Goal: Task Accomplishment & Management: Manage account settings

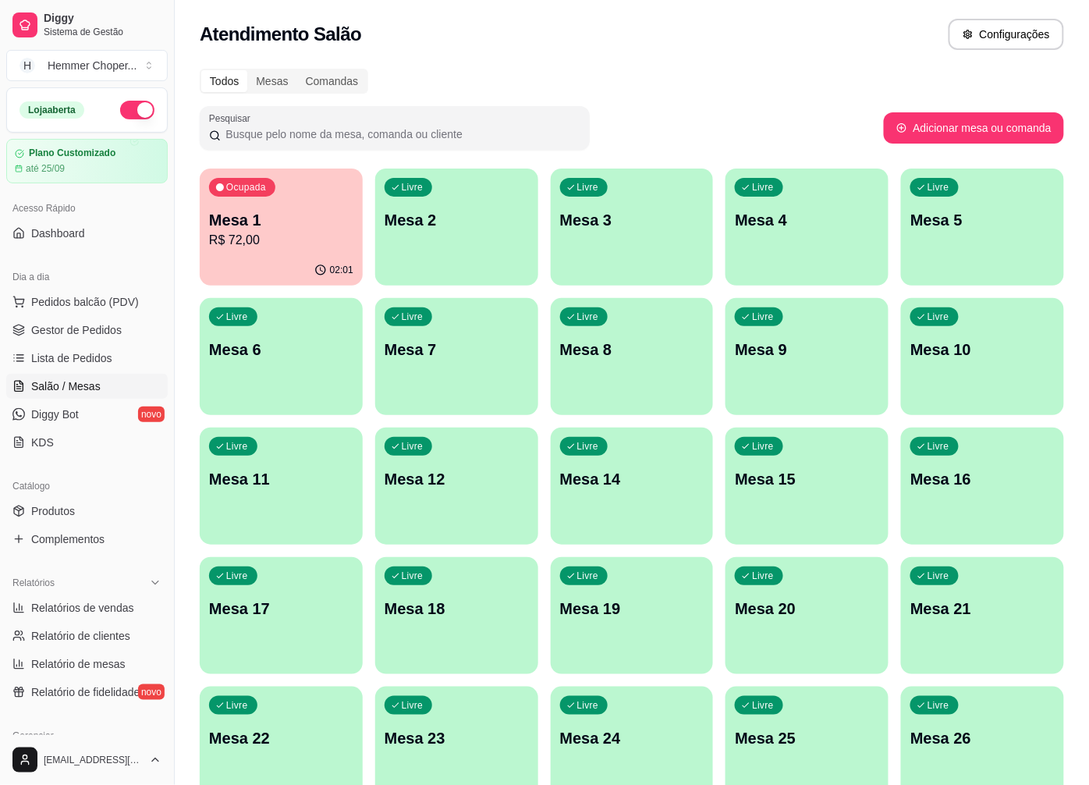
click at [277, 232] on p "R$ 72,00" at bounding box center [281, 240] width 144 height 19
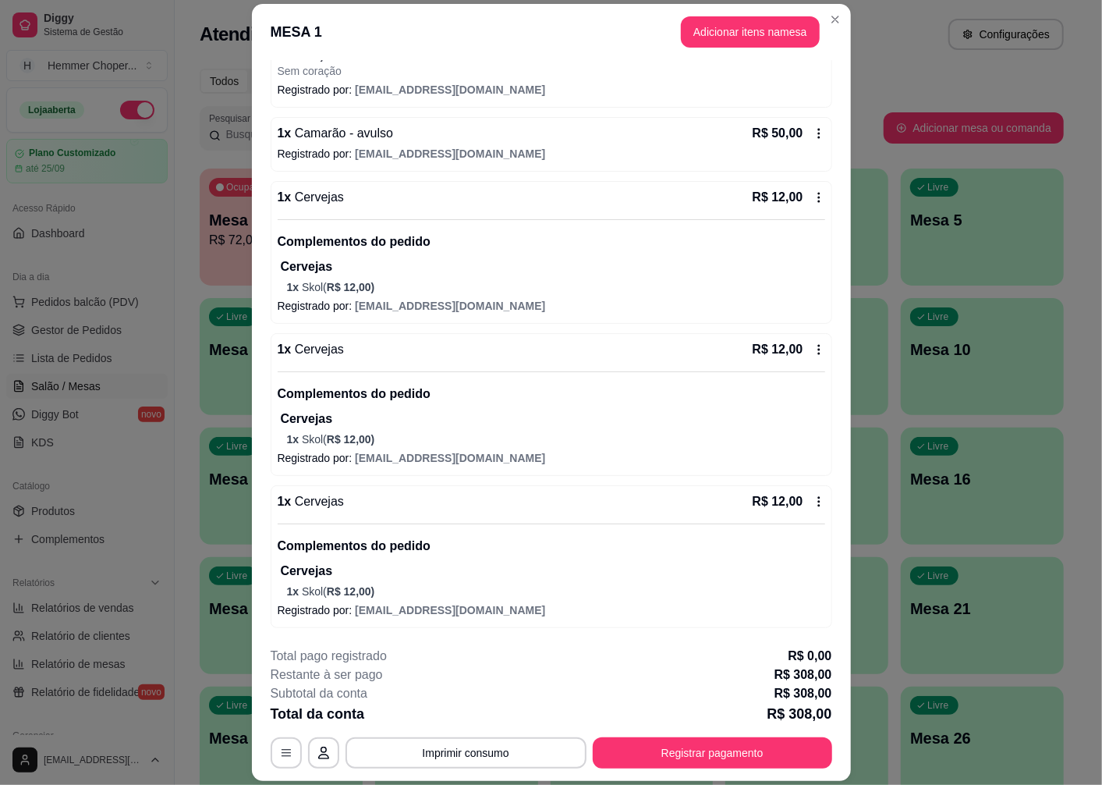
scroll to position [45, 0]
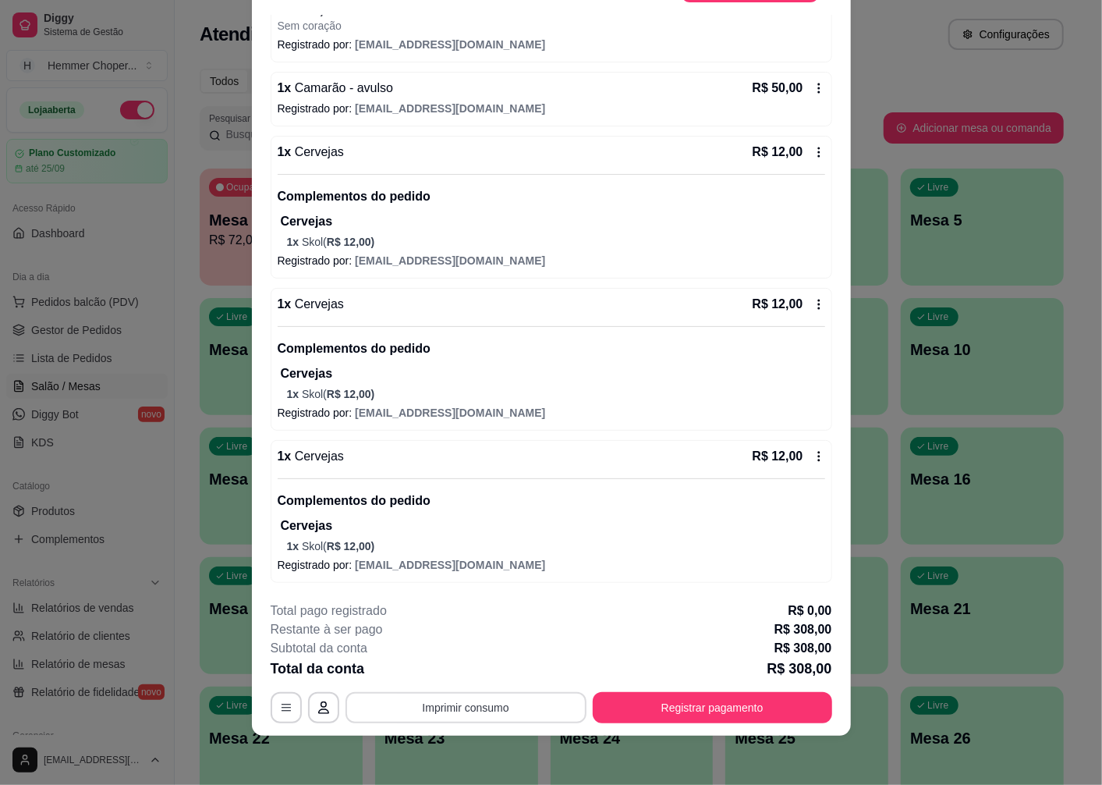
click at [455, 708] on button "Imprimir consumo" at bounding box center [466, 707] width 241 height 31
click at [458, 673] on button "Cozinha" at bounding box center [464, 671] width 113 height 25
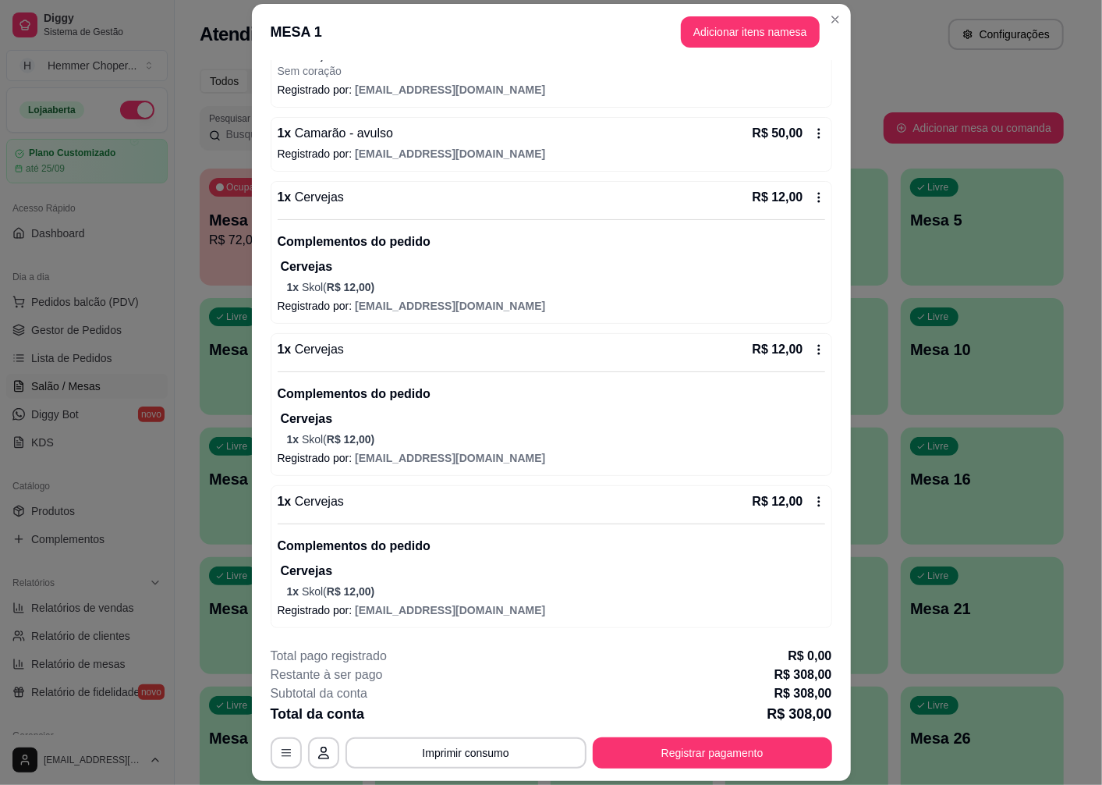
scroll to position [955, 0]
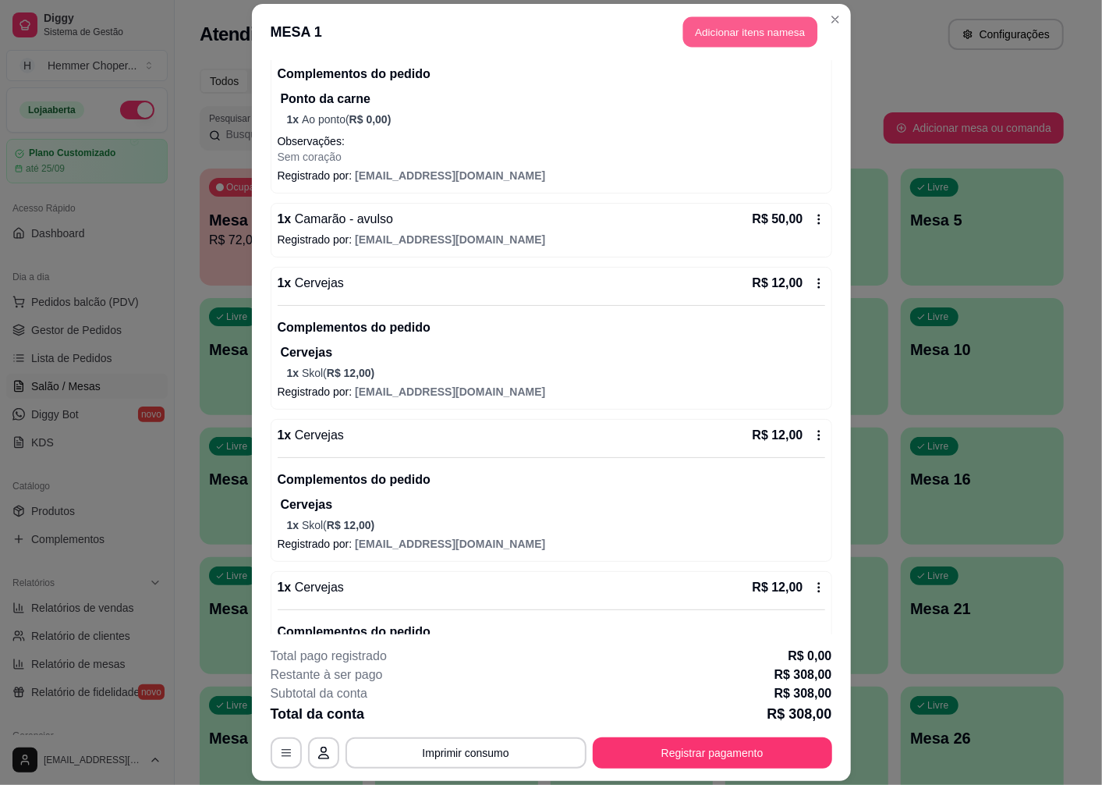
click at [729, 39] on button "Adicionar itens na mesa" at bounding box center [750, 32] width 134 height 30
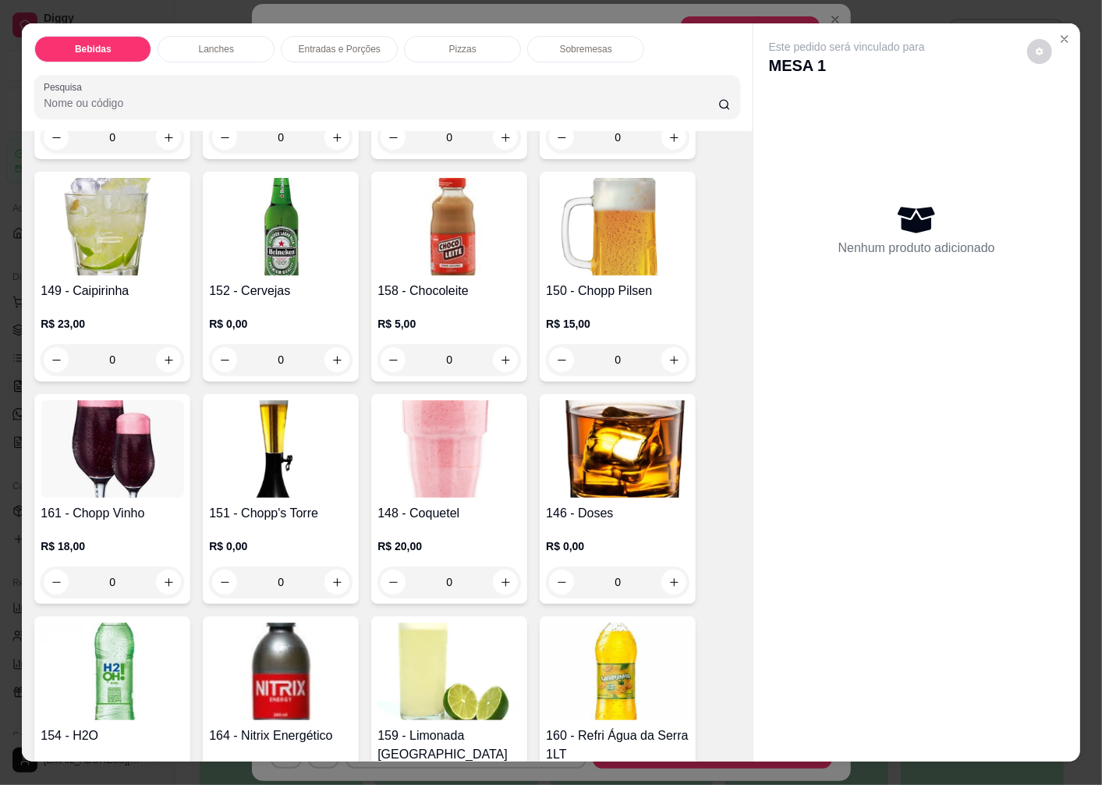
scroll to position [173, 0]
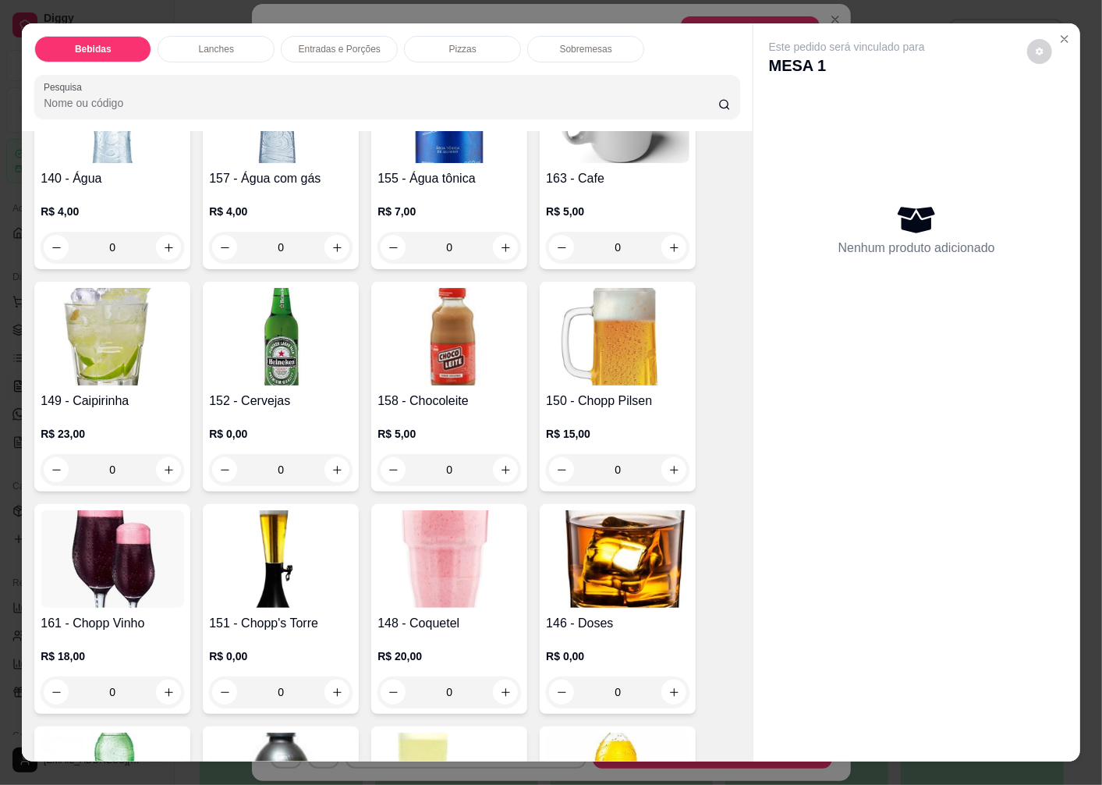
click at [290, 360] on img at bounding box center [281, 337] width 144 height 98
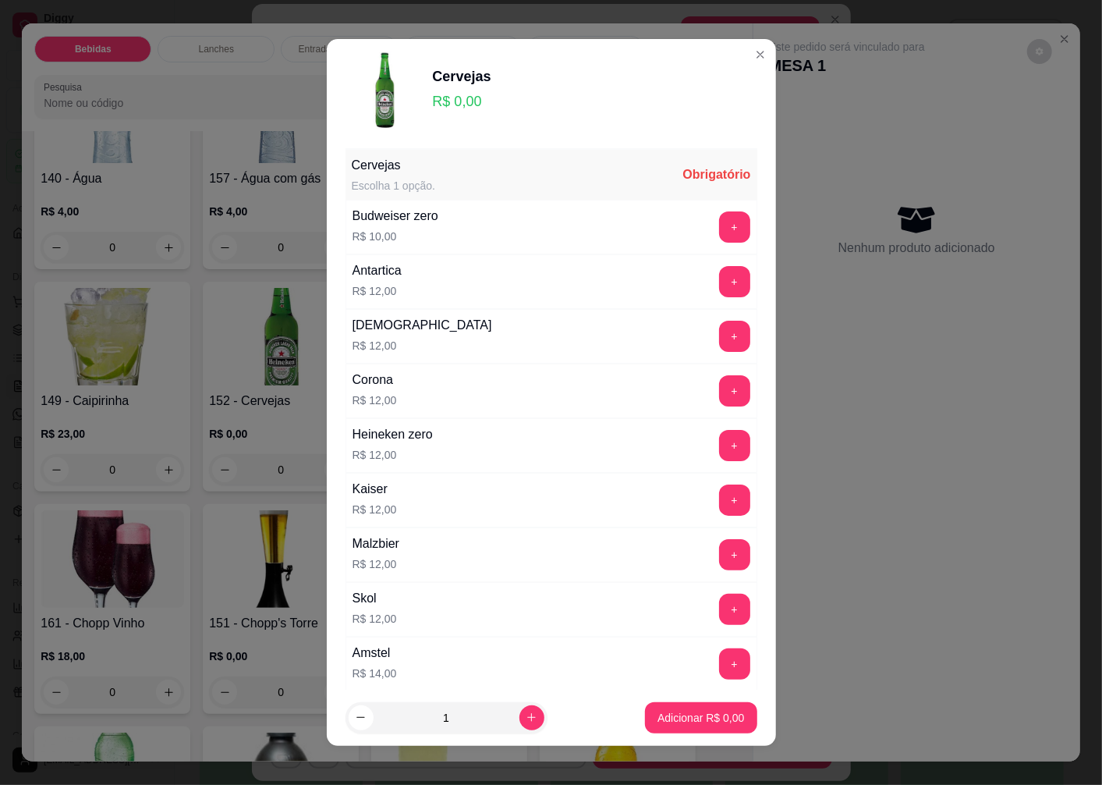
scroll to position [260, 0]
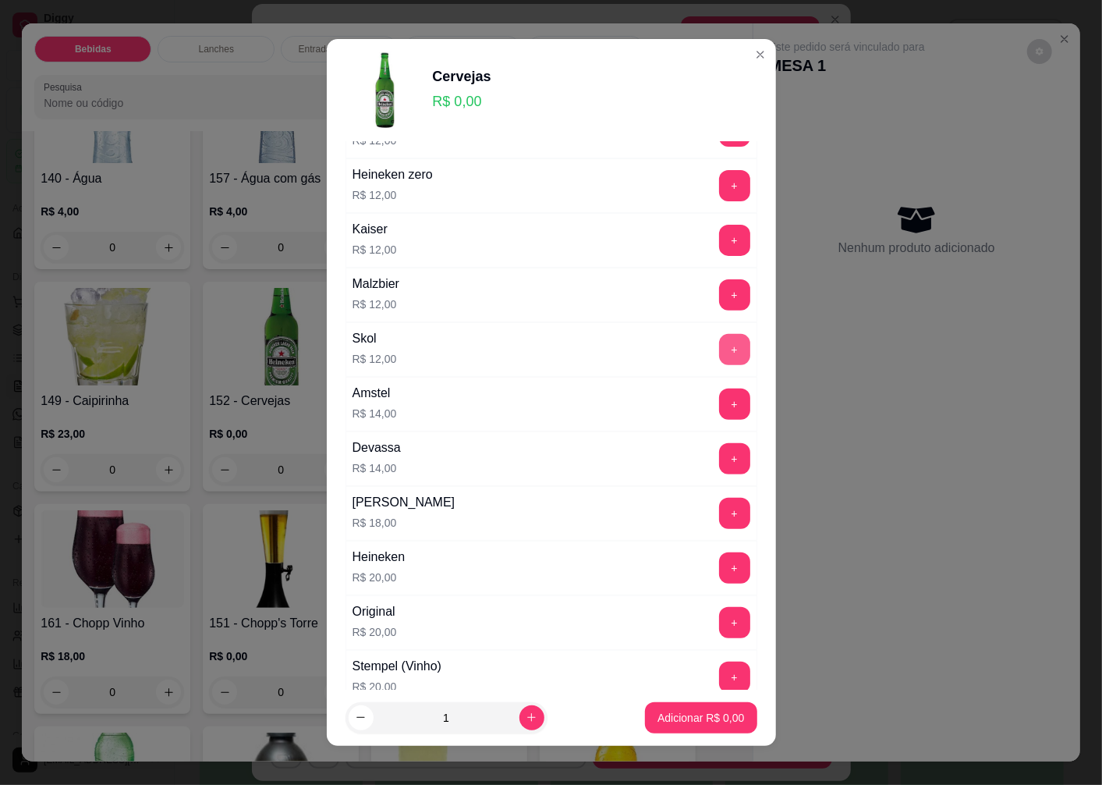
click at [719, 349] on button "+" at bounding box center [734, 349] width 31 height 31
click at [526, 722] on icon "increase-product-quantity" at bounding box center [532, 717] width 12 height 12
type input "2"
click at [651, 713] on p "Adicionar R$ 24,00" at bounding box center [697, 718] width 93 height 16
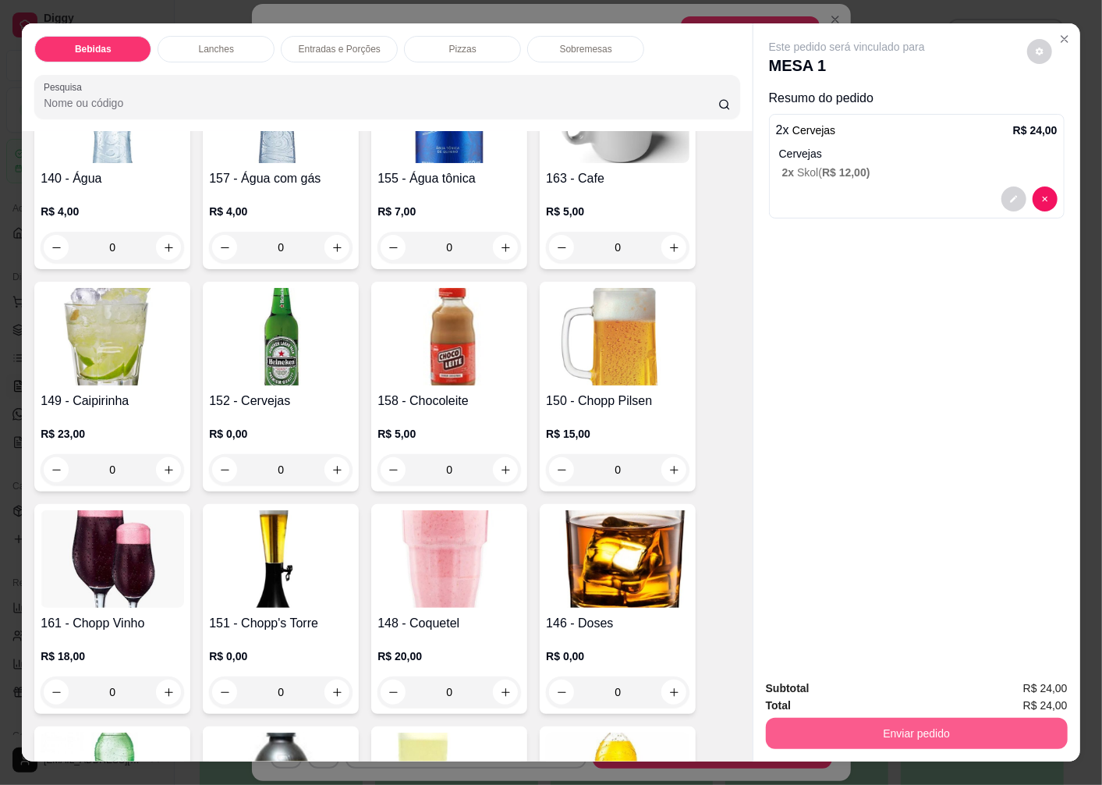
click at [875, 730] on button "Enviar pedido" at bounding box center [917, 733] width 302 height 31
click at [1046, 686] on button "Enviar pedido" at bounding box center [1027, 689] width 88 height 30
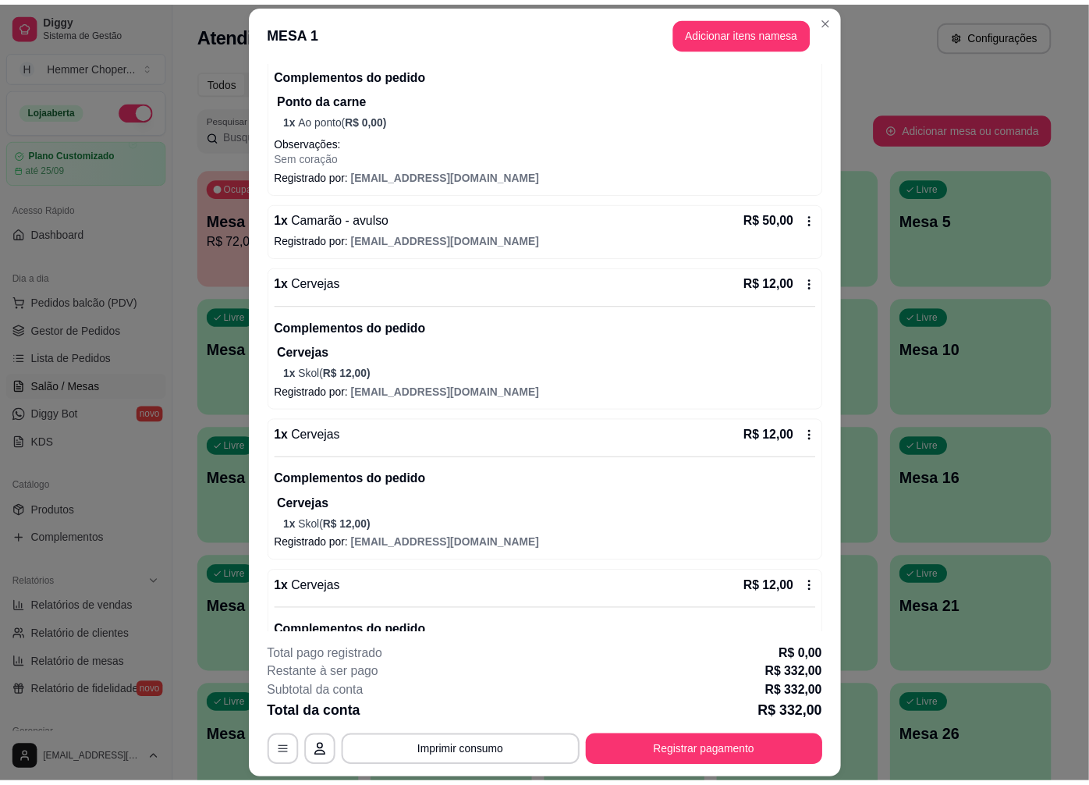
scroll to position [1194, 0]
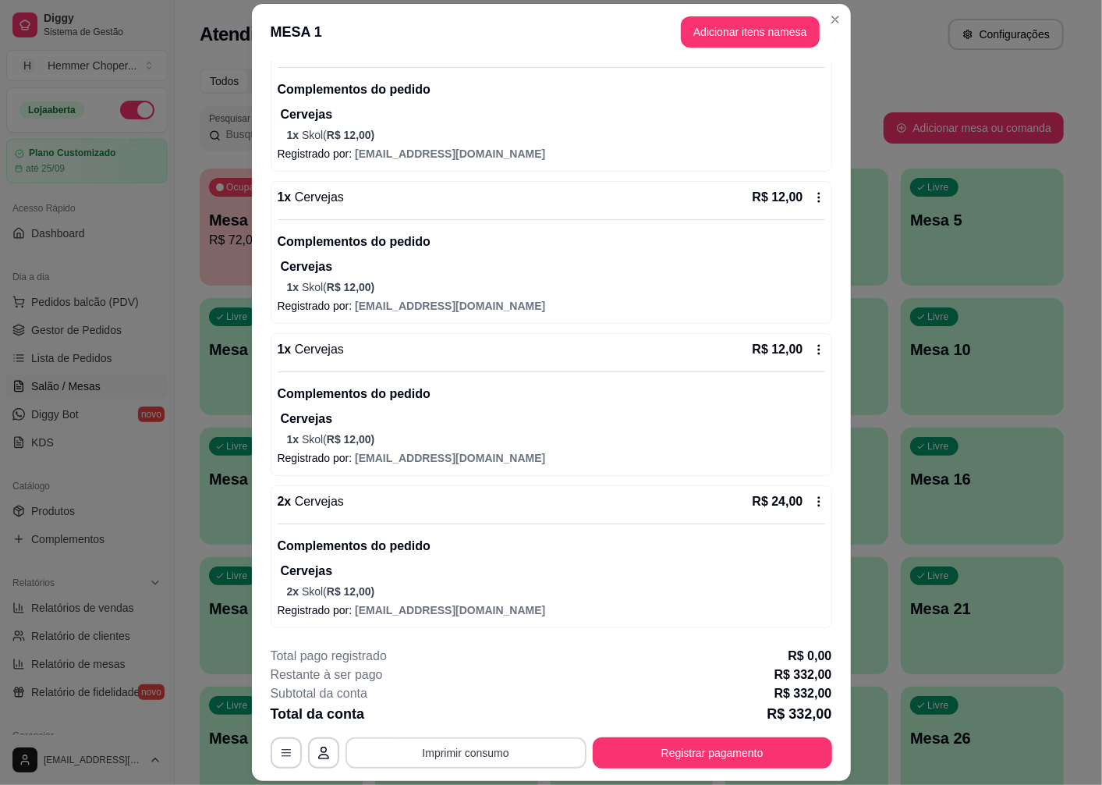
click at [454, 754] on button "Imprimir consumo" at bounding box center [466, 752] width 241 height 31
click at [461, 721] on button "Cozinha" at bounding box center [464, 717] width 113 height 25
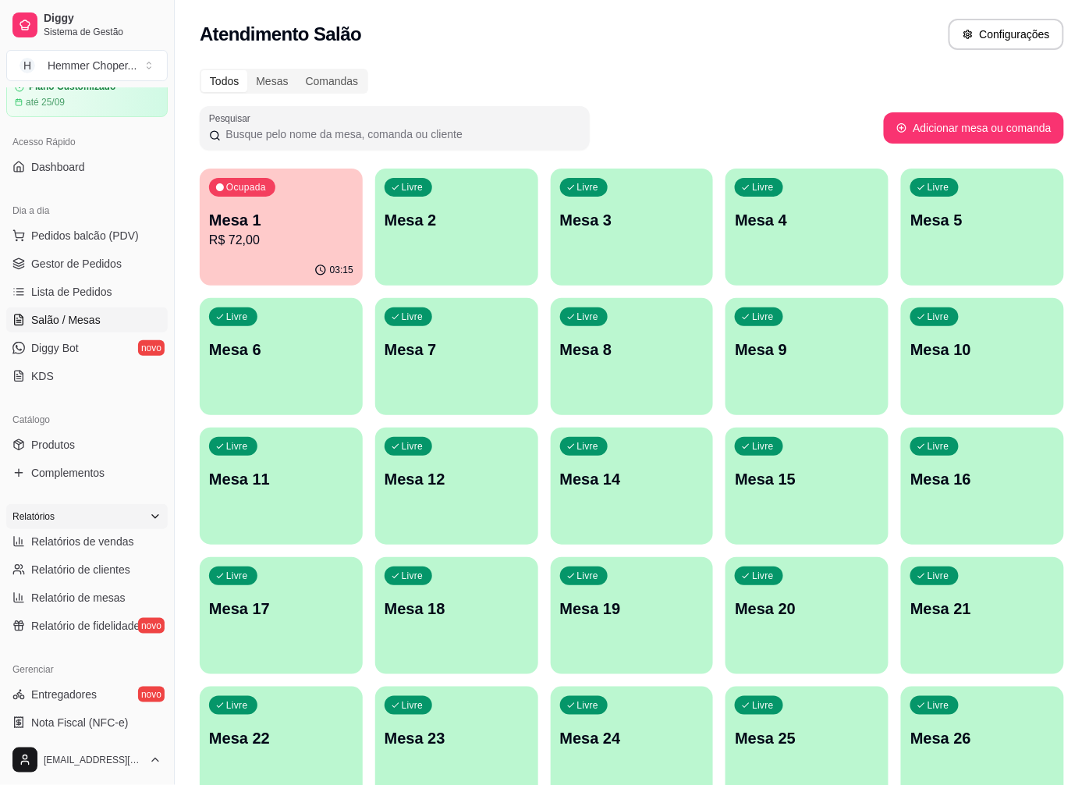
scroll to position [173, 0]
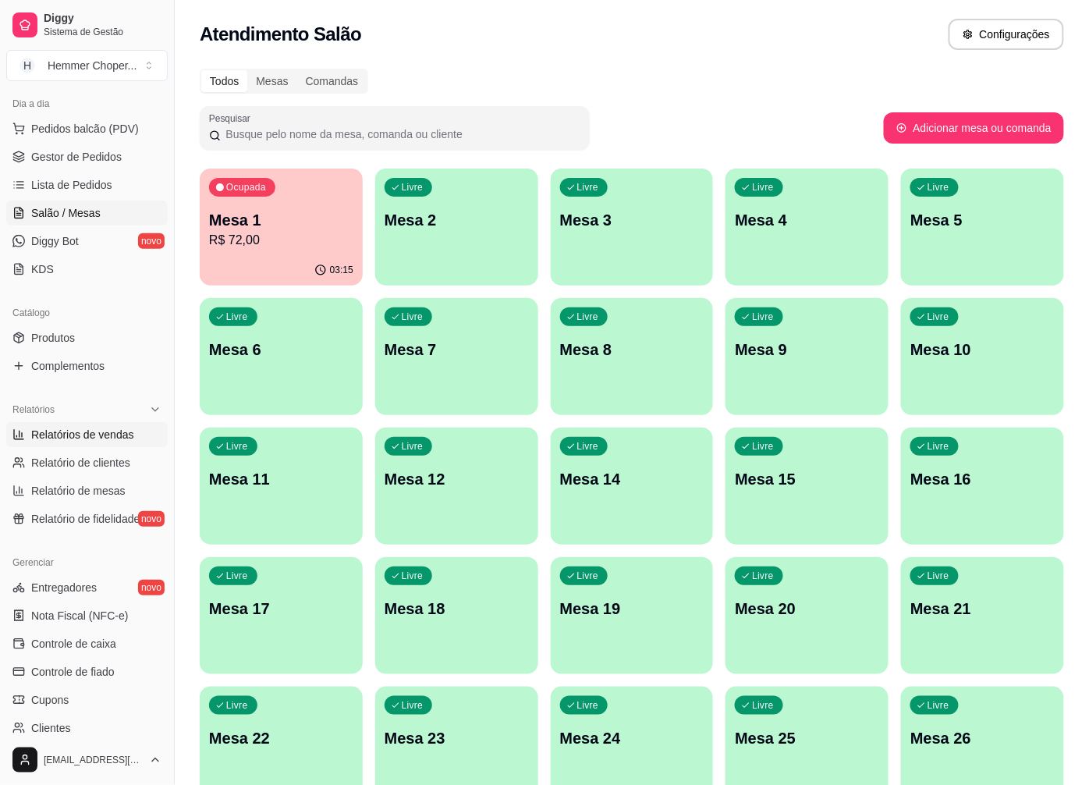
click at [76, 427] on span "Relatórios de vendas" at bounding box center [82, 435] width 103 height 16
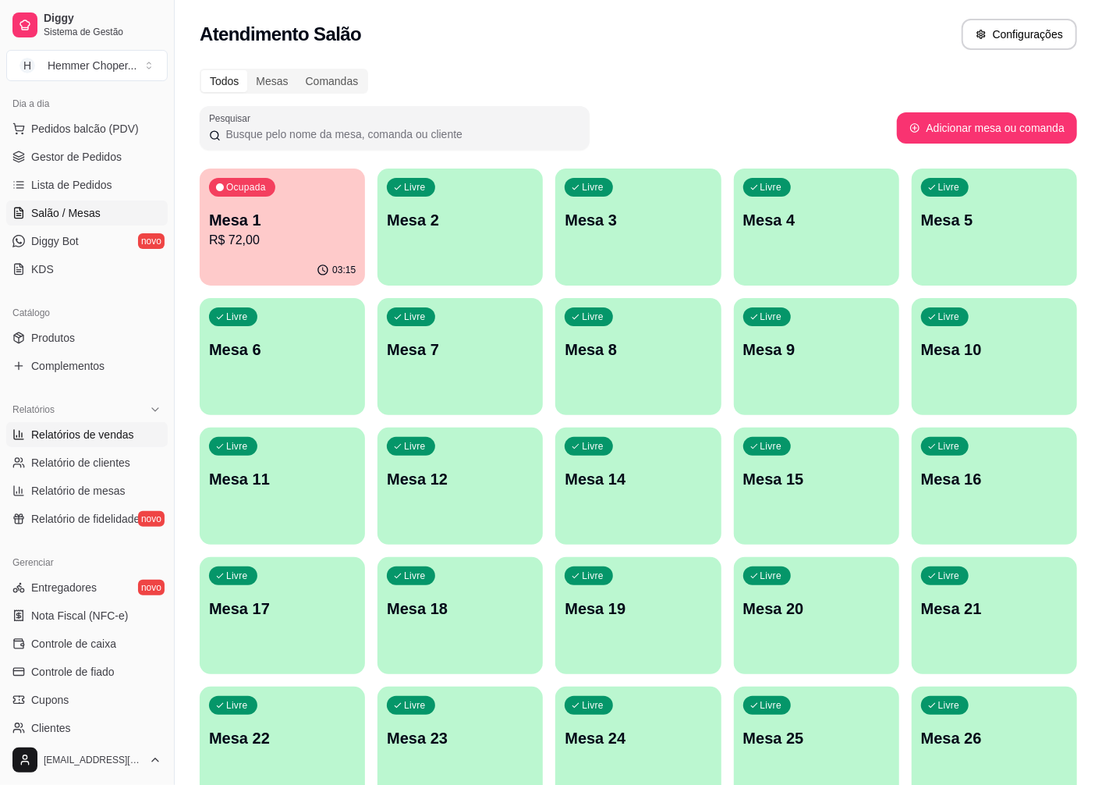
select select "ALL"
select select "0"
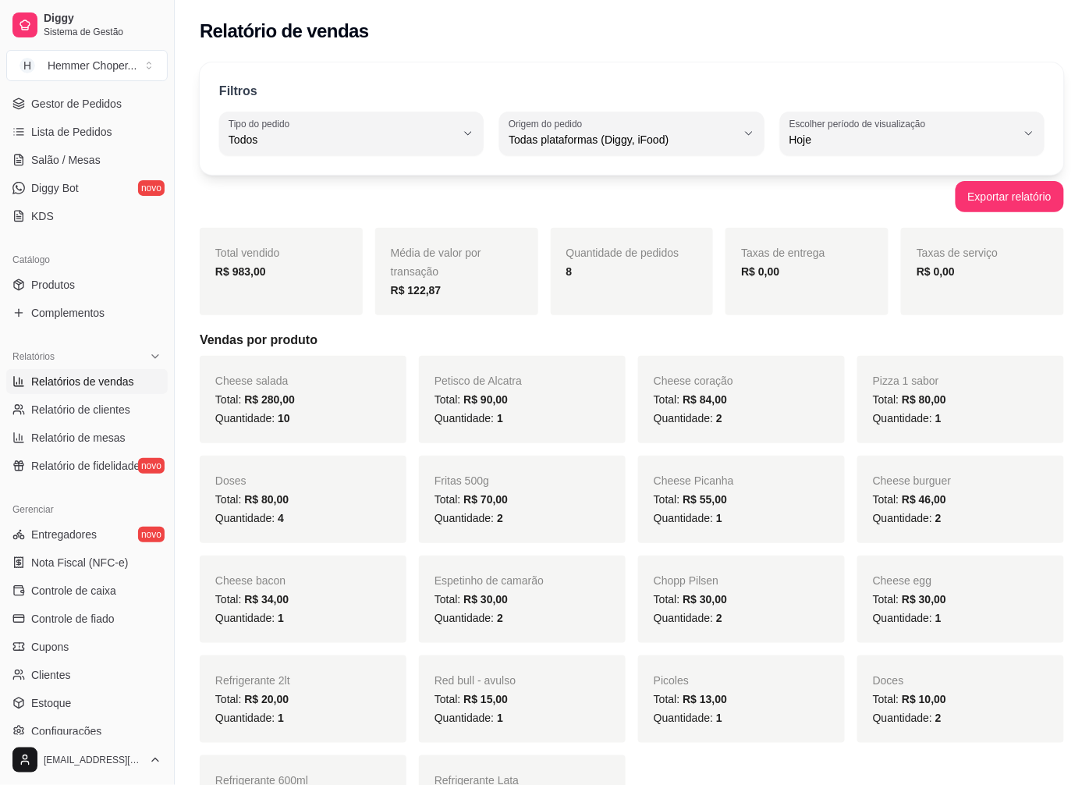
scroll to position [260, 0]
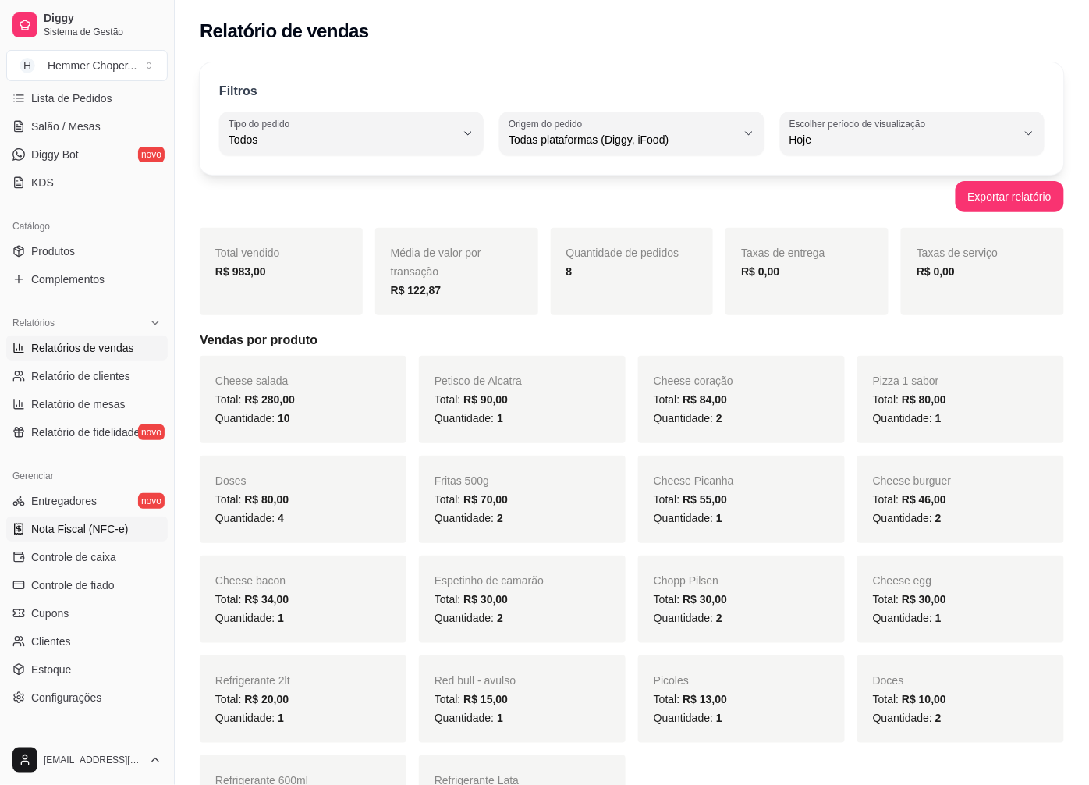
click at [89, 518] on link "Nota Fiscal (NFC-e)" at bounding box center [86, 528] width 161 height 25
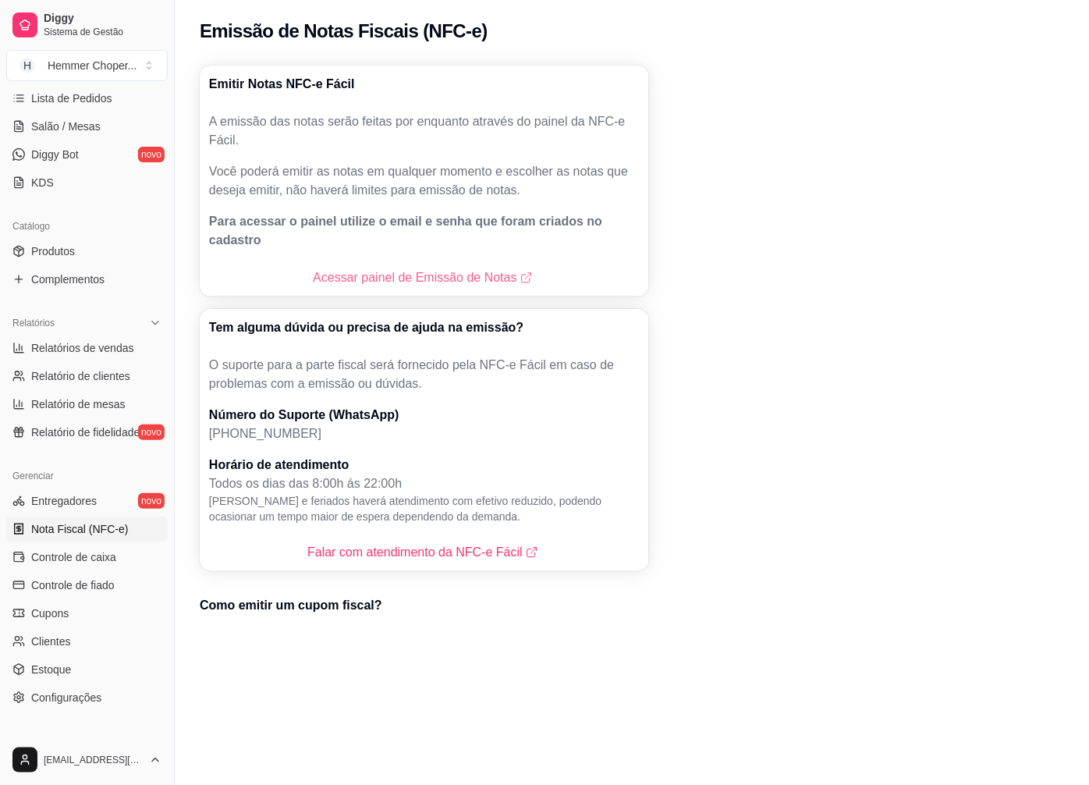
click at [349, 268] on link "Acessar painel de Emissão de Notas" at bounding box center [424, 277] width 222 height 19
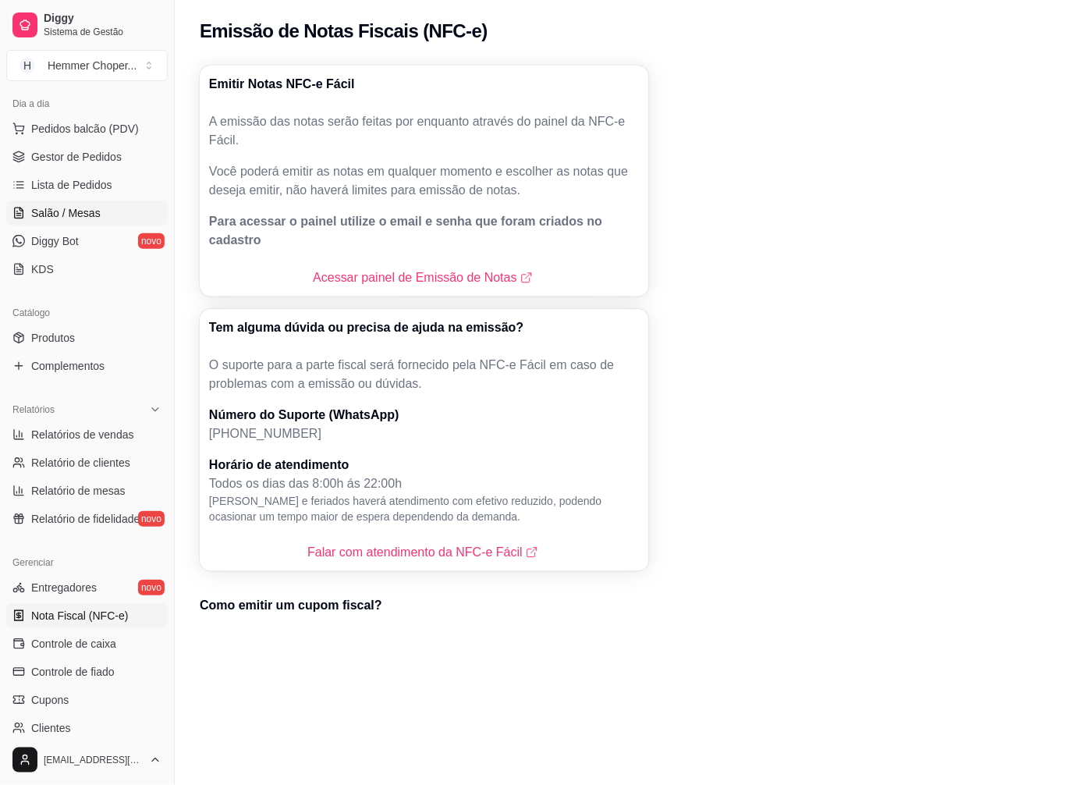
click at [91, 208] on span "Salão / Mesas" at bounding box center [65, 213] width 69 height 16
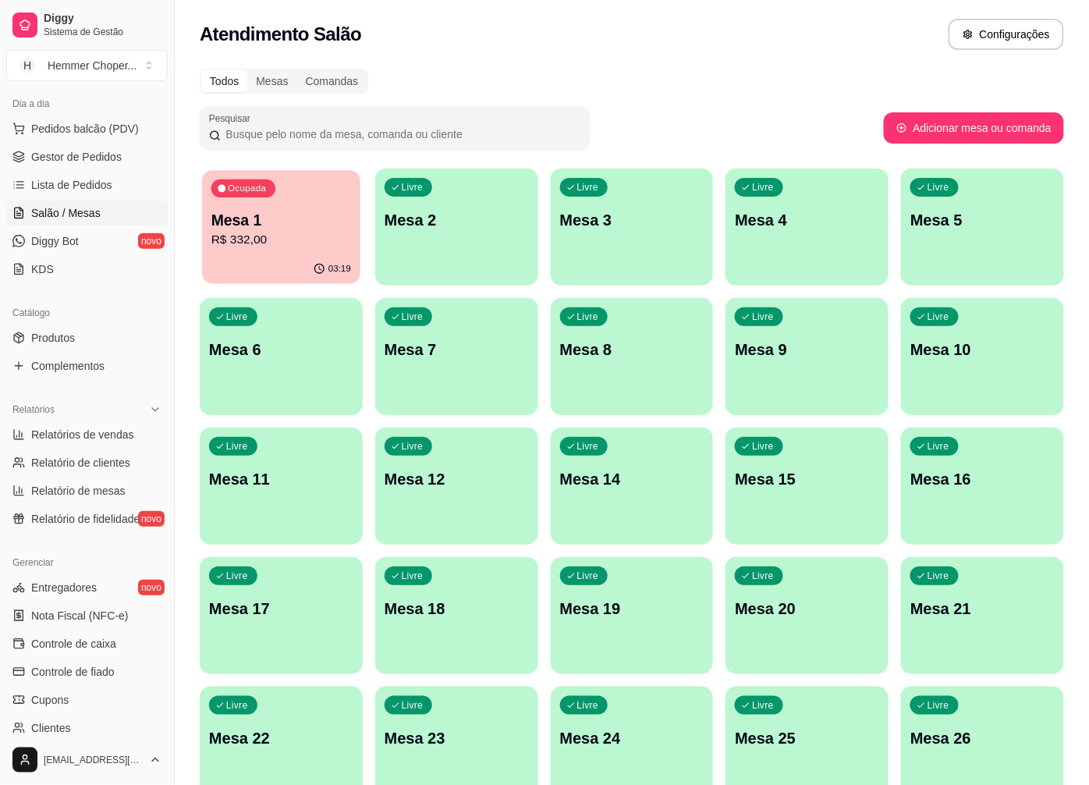
click at [260, 217] on p "Mesa 1" at bounding box center [281, 220] width 140 height 21
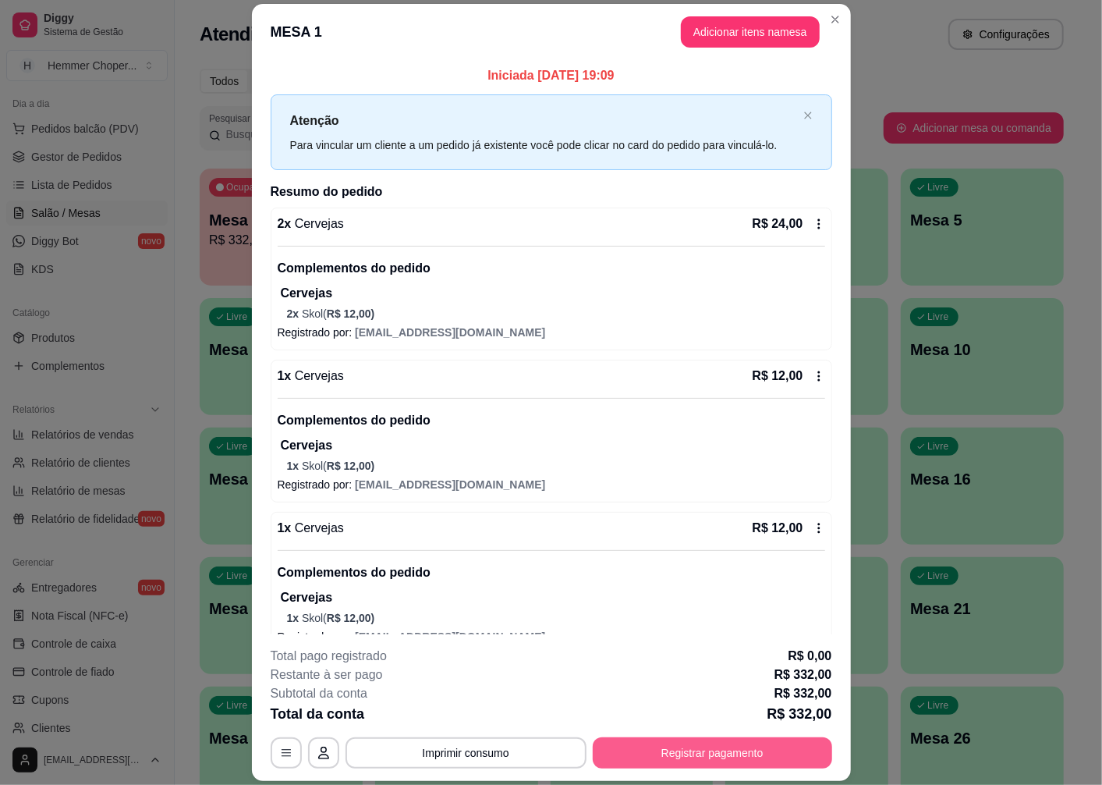
click at [704, 750] on button "Registrar pagamento" at bounding box center [712, 752] width 239 height 31
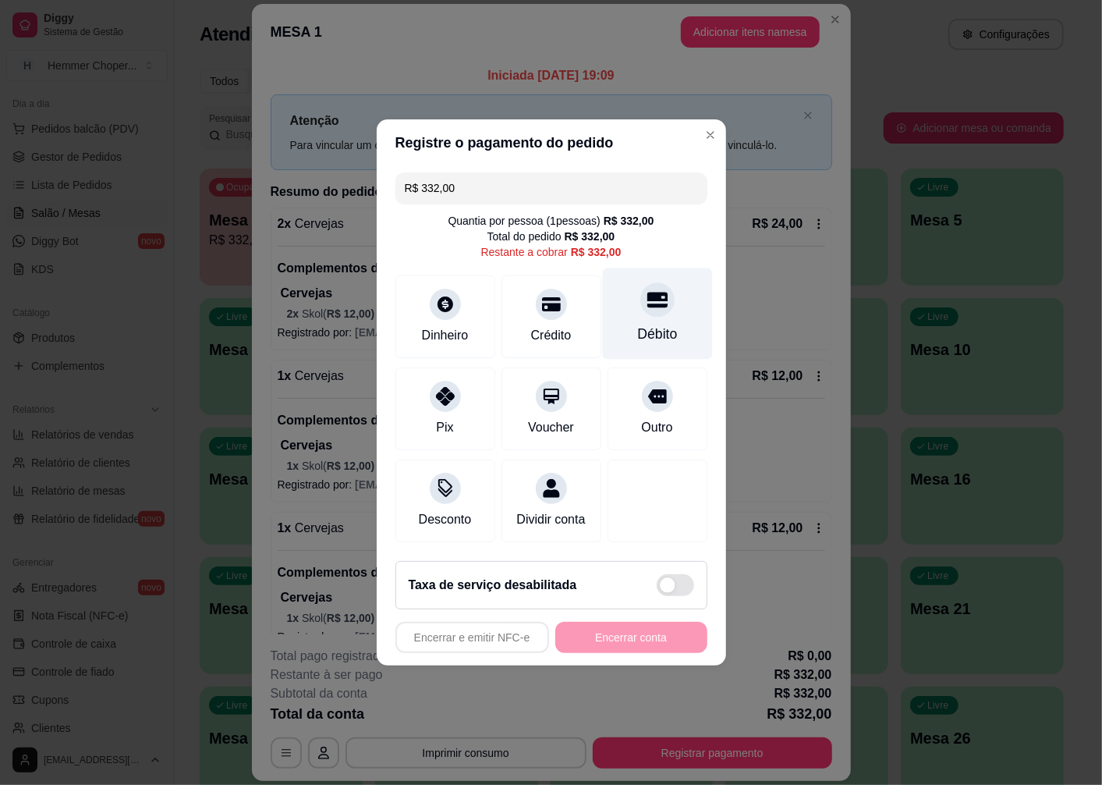
click at [635, 307] on div "Débito" at bounding box center [657, 313] width 110 height 91
type input "R$ 0,00"
click at [646, 367] on div "Outro" at bounding box center [658, 408] width 100 height 83
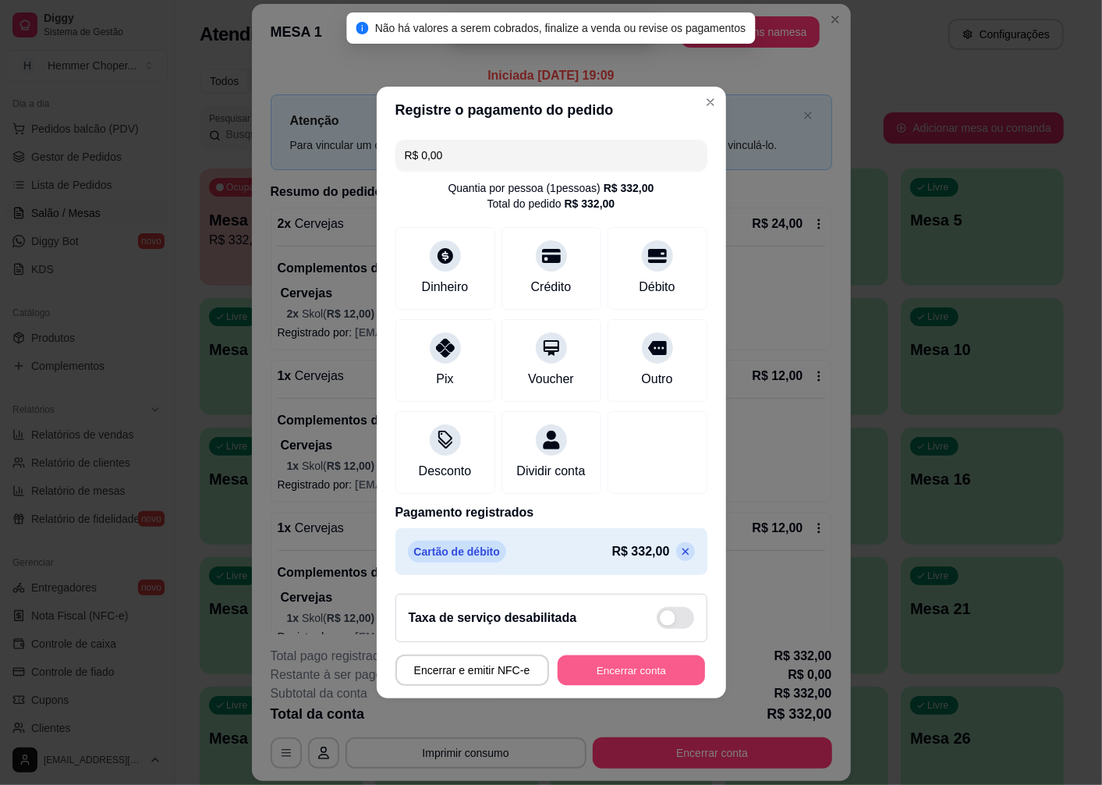
click at [628, 683] on button "Encerrar conta" at bounding box center [631, 670] width 147 height 30
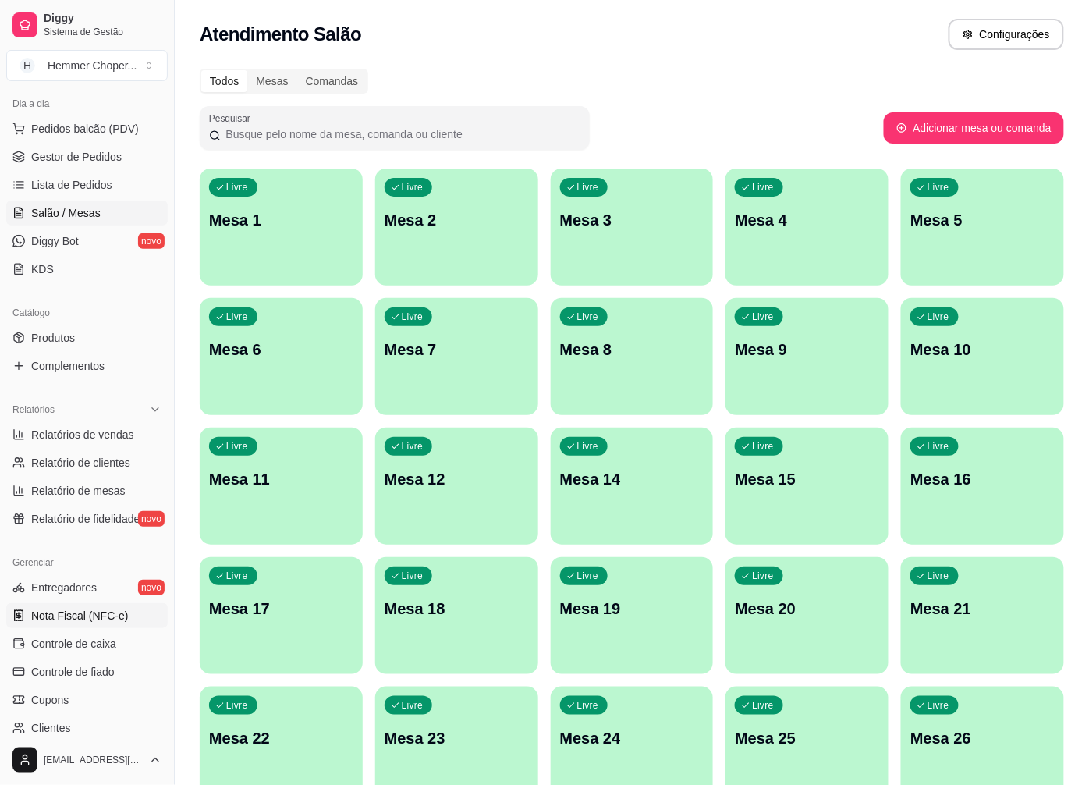
click at [87, 617] on span "Nota Fiscal (NFC-e)" at bounding box center [79, 616] width 97 height 16
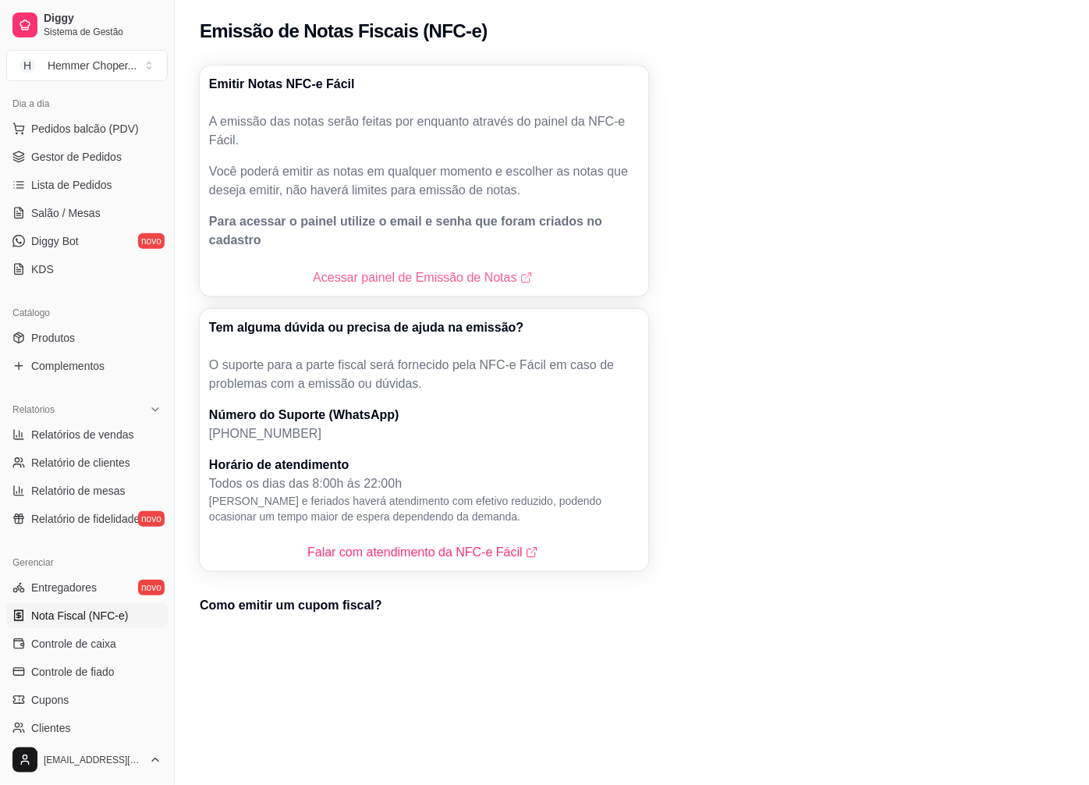
click at [420, 268] on link "Acessar painel de Emissão de Notas" at bounding box center [424, 277] width 222 height 19
